Goal: Transaction & Acquisition: Purchase product/service

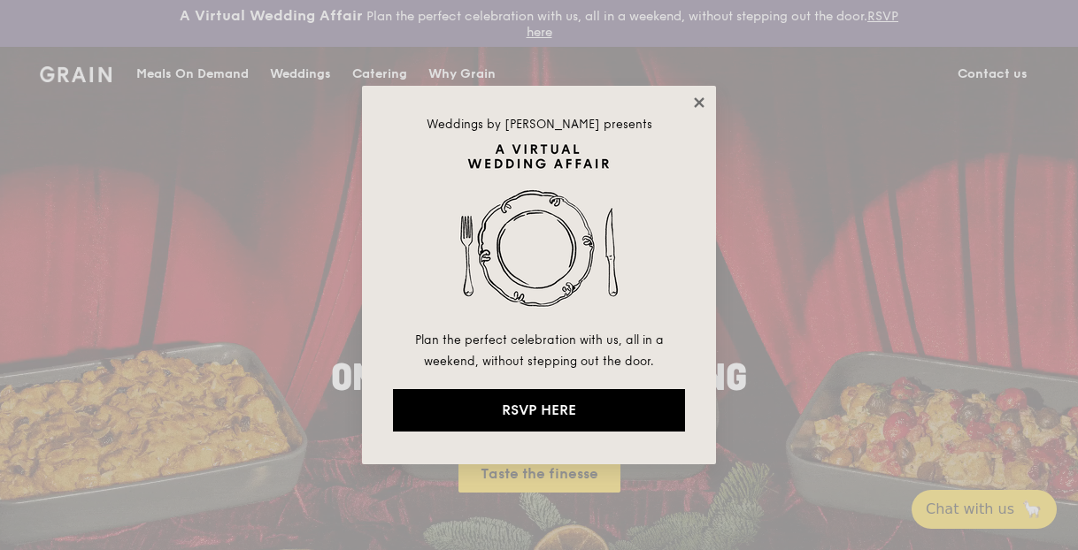
click at [702, 104] on icon at bounding box center [699, 102] width 10 height 10
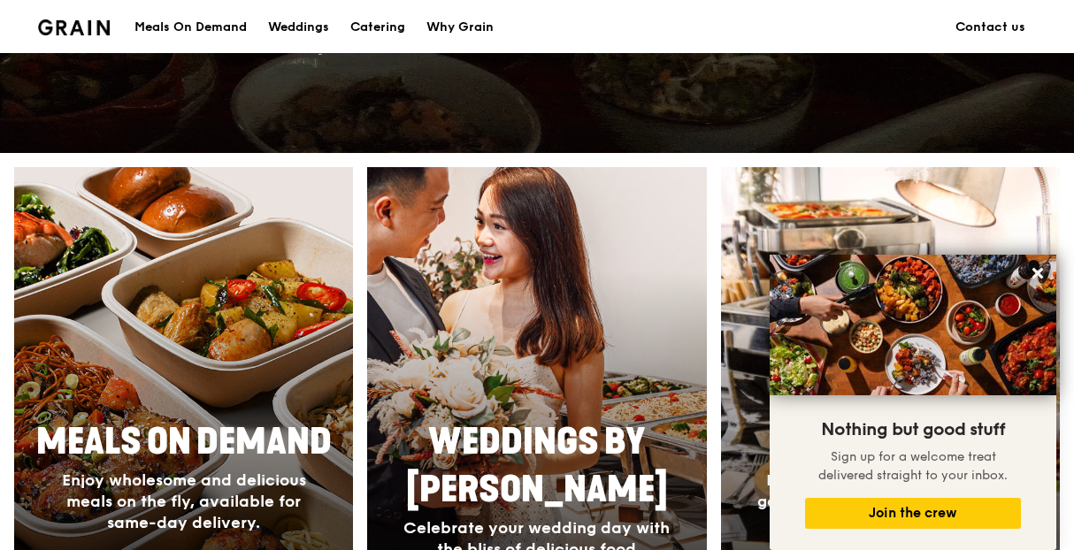
scroll to position [756, 0]
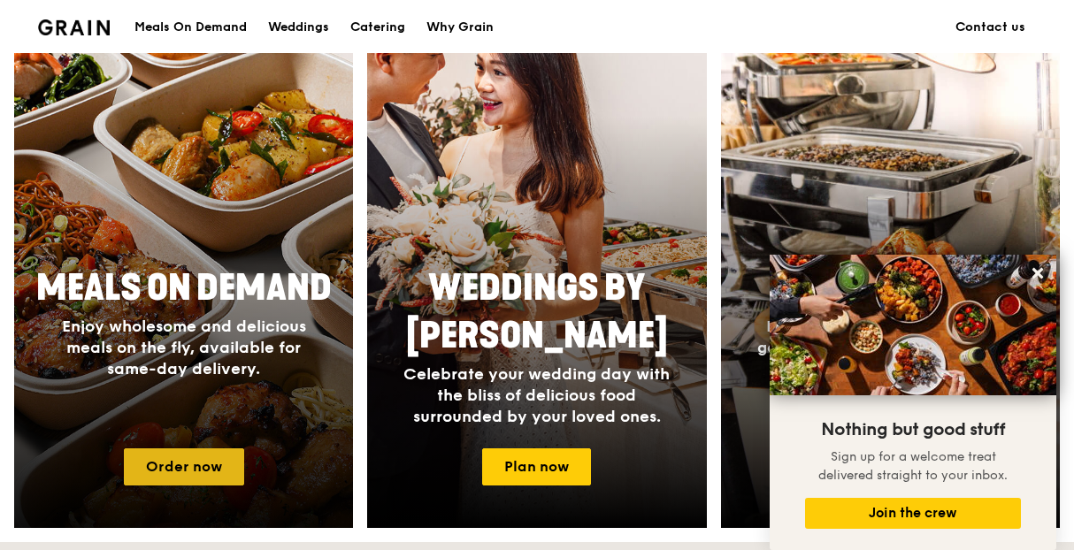
click at [175, 463] on link "Order now" at bounding box center [184, 467] width 120 height 37
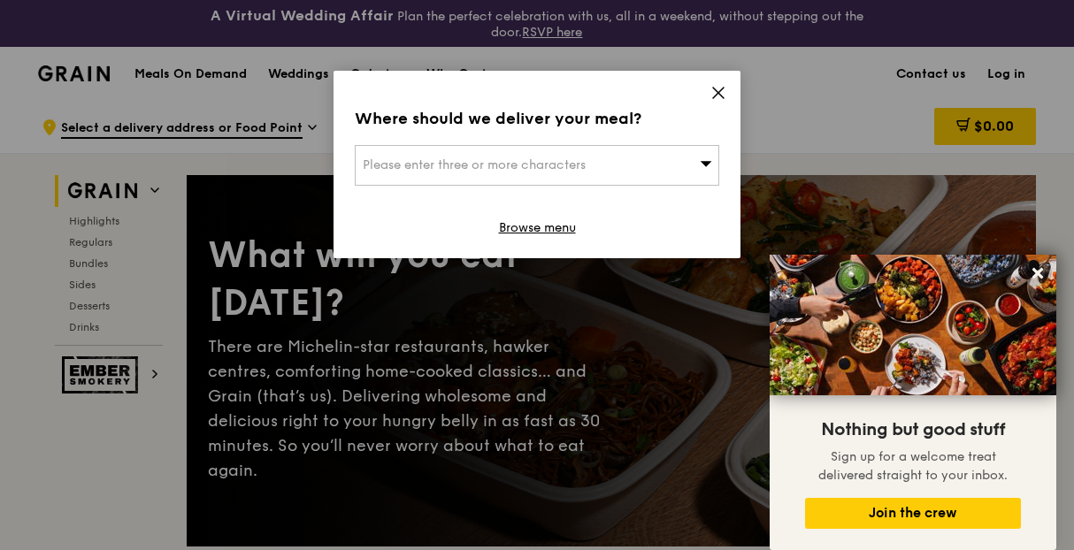
click at [718, 94] on icon at bounding box center [718, 93] width 16 height 16
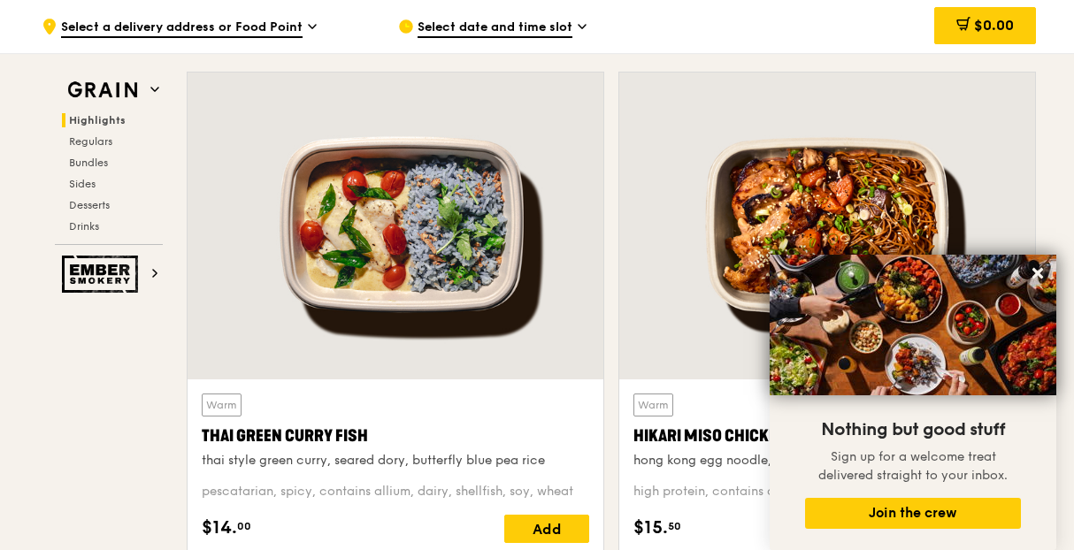
scroll to position [708, 0]
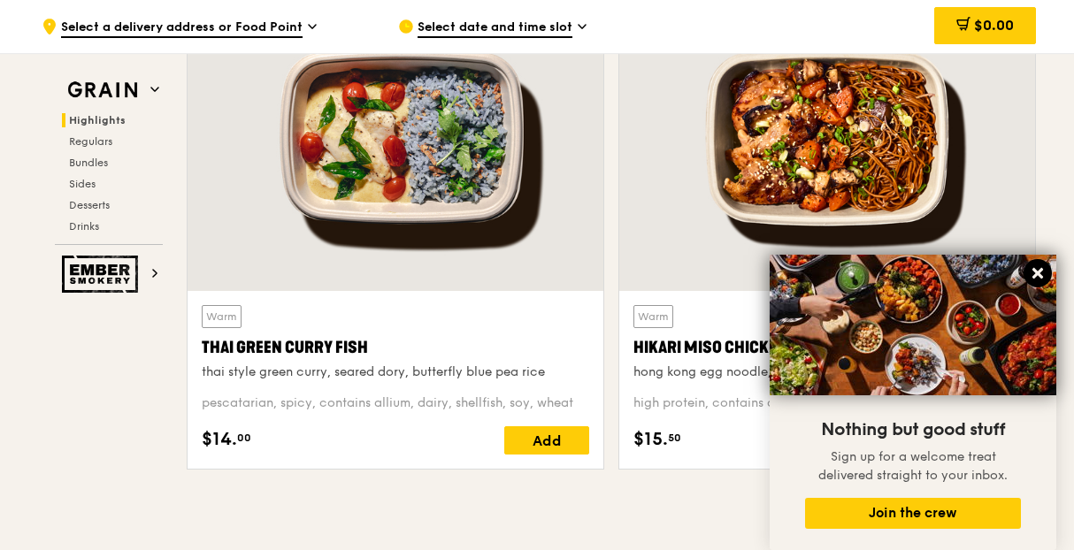
click at [1039, 273] on icon at bounding box center [1038, 273] width 11 height 11
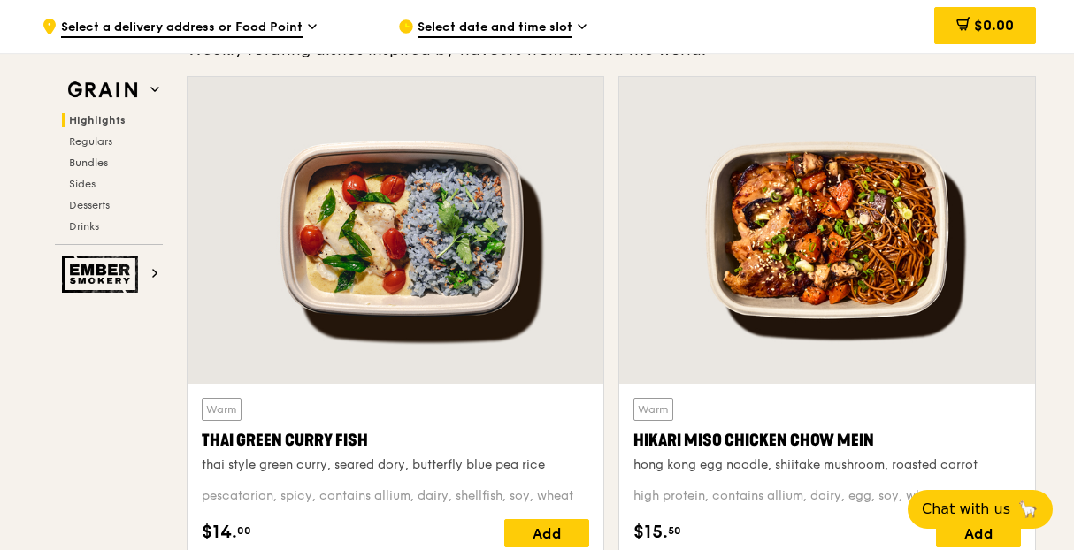
scroll to position [531, 0]
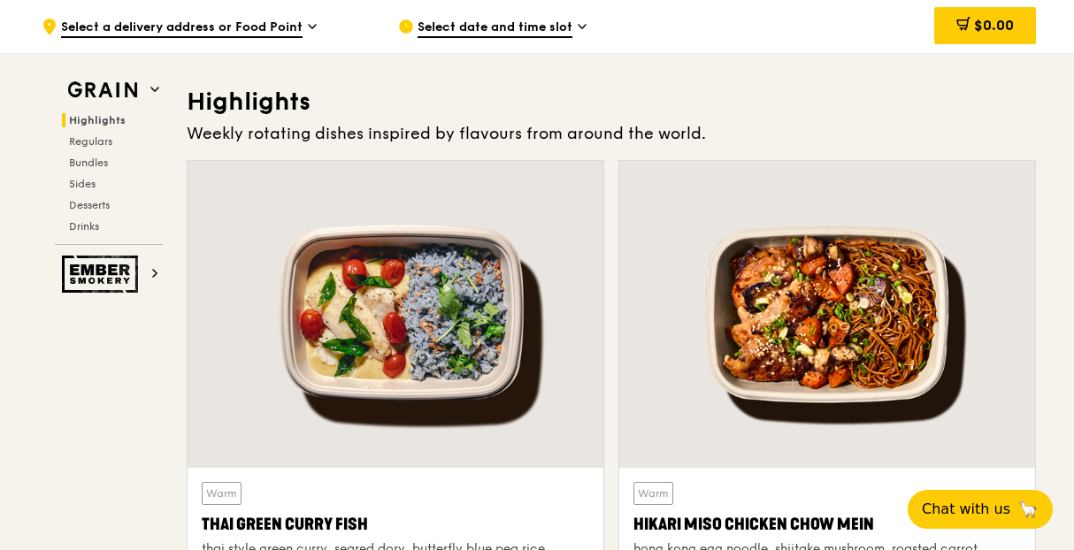
click at [841, 343] on div at bounding box center [827, 314] width 416 height 307
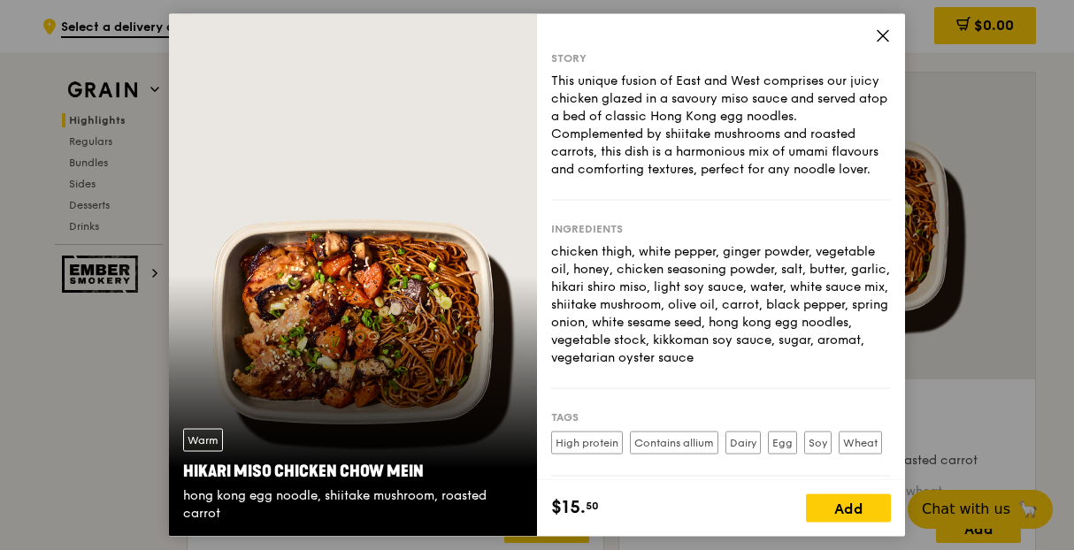
scroll to position [708, 0]
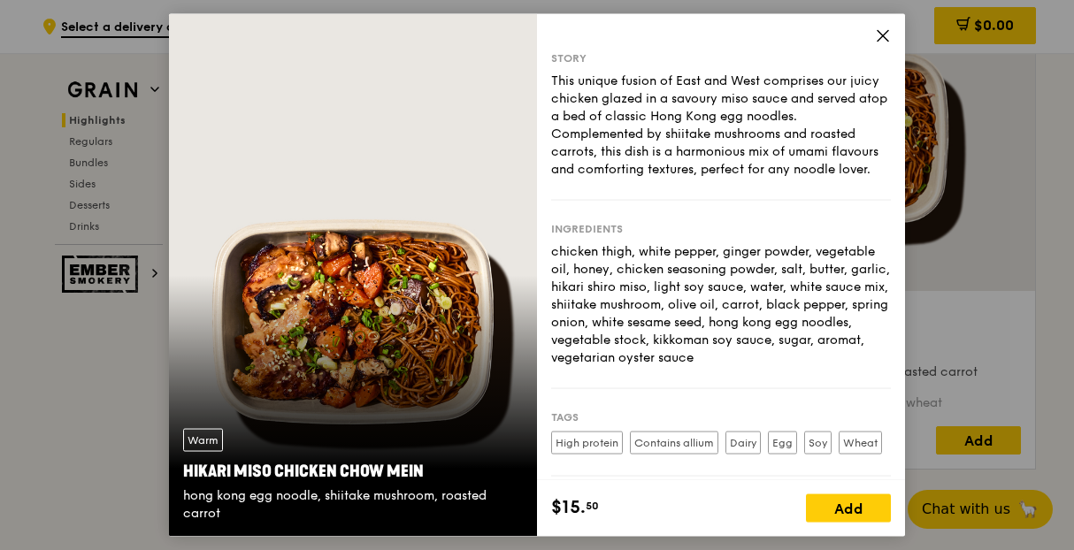
click at [879, 35] on icon at bounding box center [883, 36] width 16 height 16
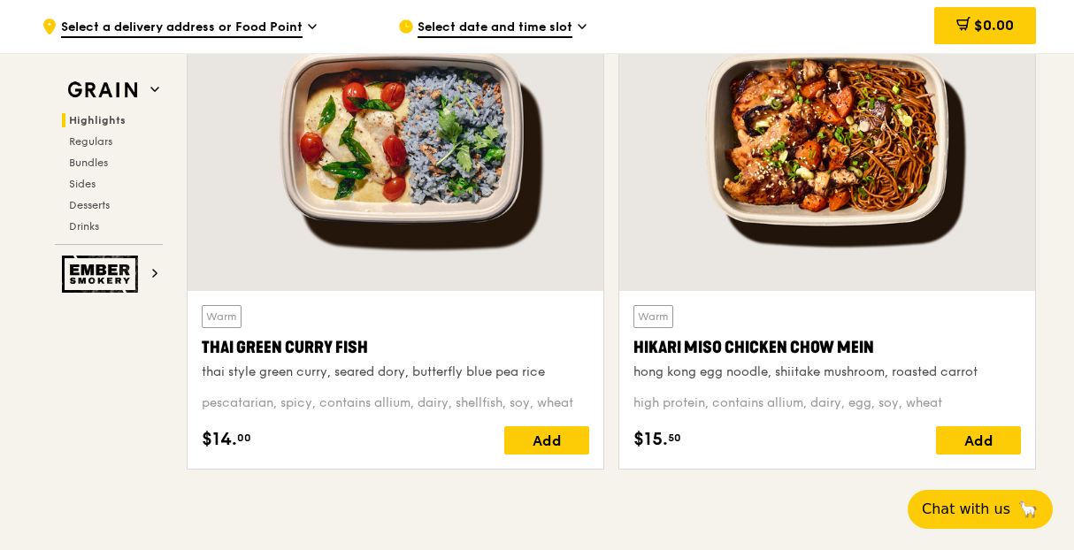
click at [480, 198] on div at bounding box center [396, 137] width 416 height 307
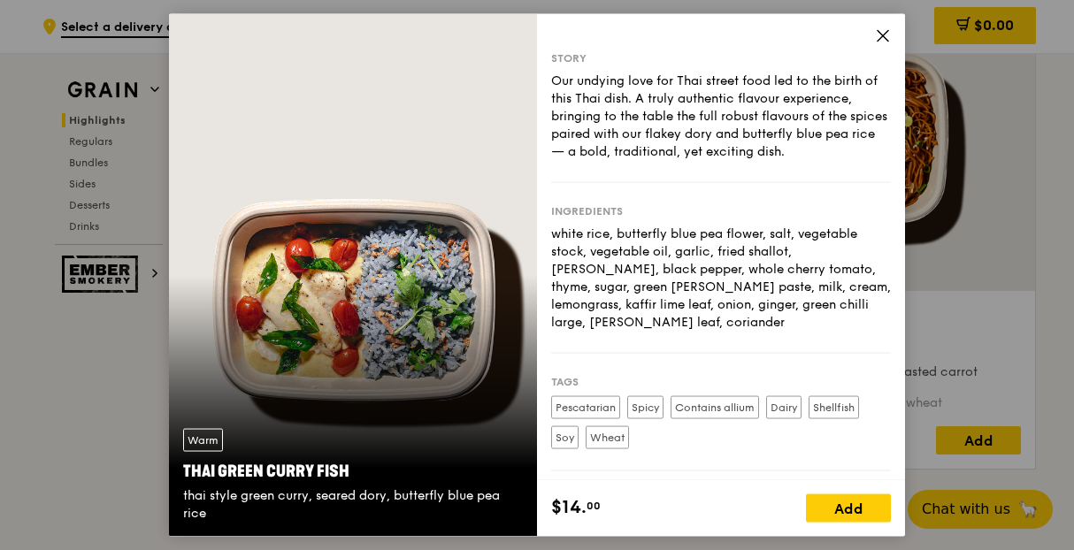
click at [708, 464] on div "Tags Pescatarian Spicy Contains allium [GEOGRAPHIC_DATA] Shellfish Soy Wheat" at bounding box center [721, 413] width 340 height 118
click at [879, 35] on icon at bounding box center [883, 36] width 16 height 16
